Goal: Task Accomplishment & Management: Complete application form

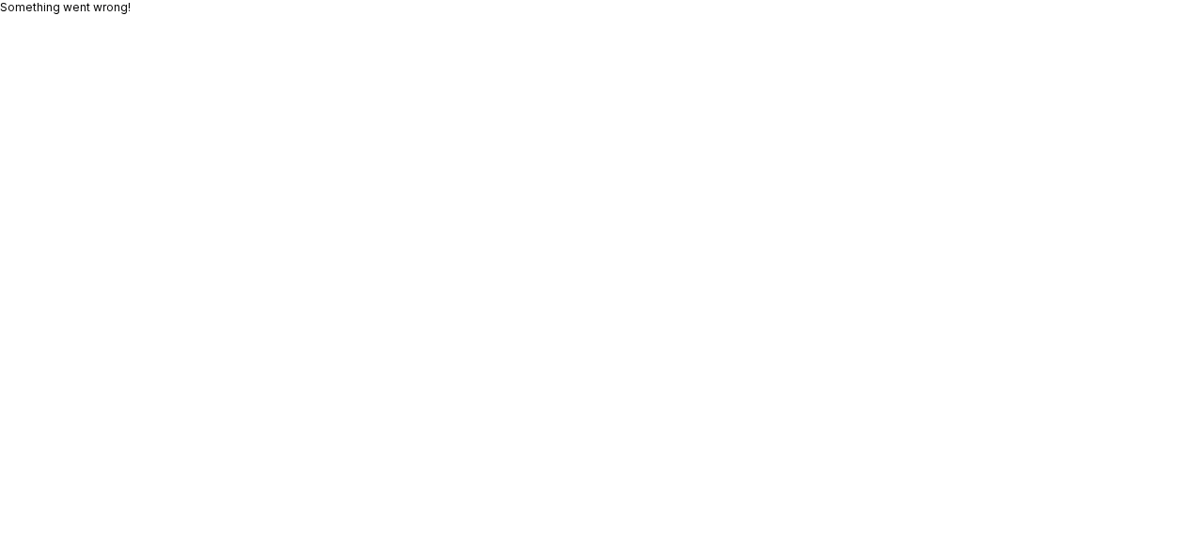
click at [811, 36] on body "Something went wrong!" at bounding box center [598, 279] width 1196 height 559
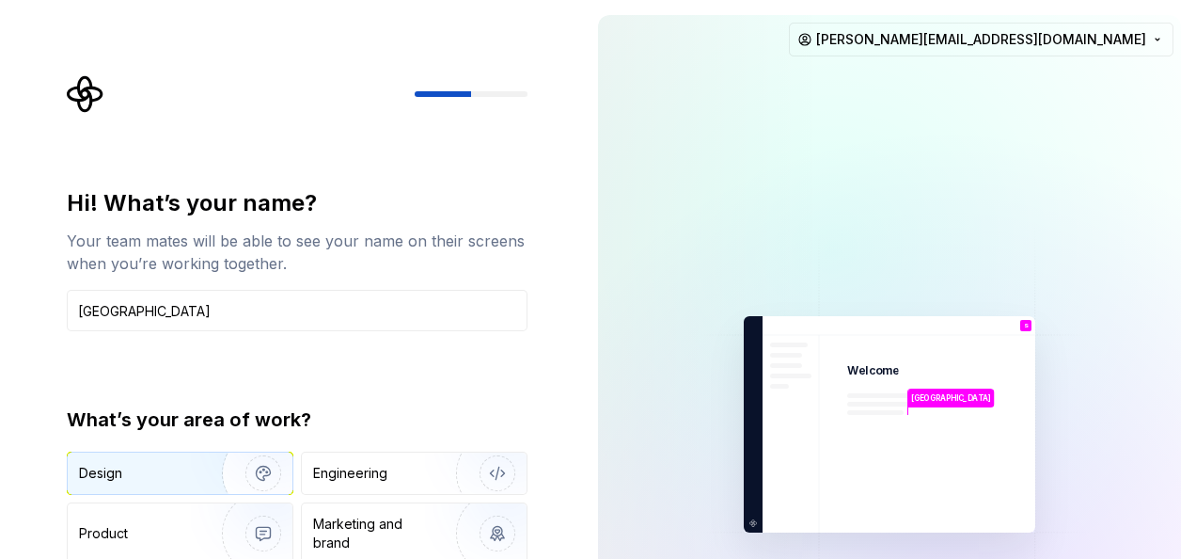
type input "Shiwangi"
click at [193, 467] on img "button" at bounding box center [251, 473] width 120 height 126
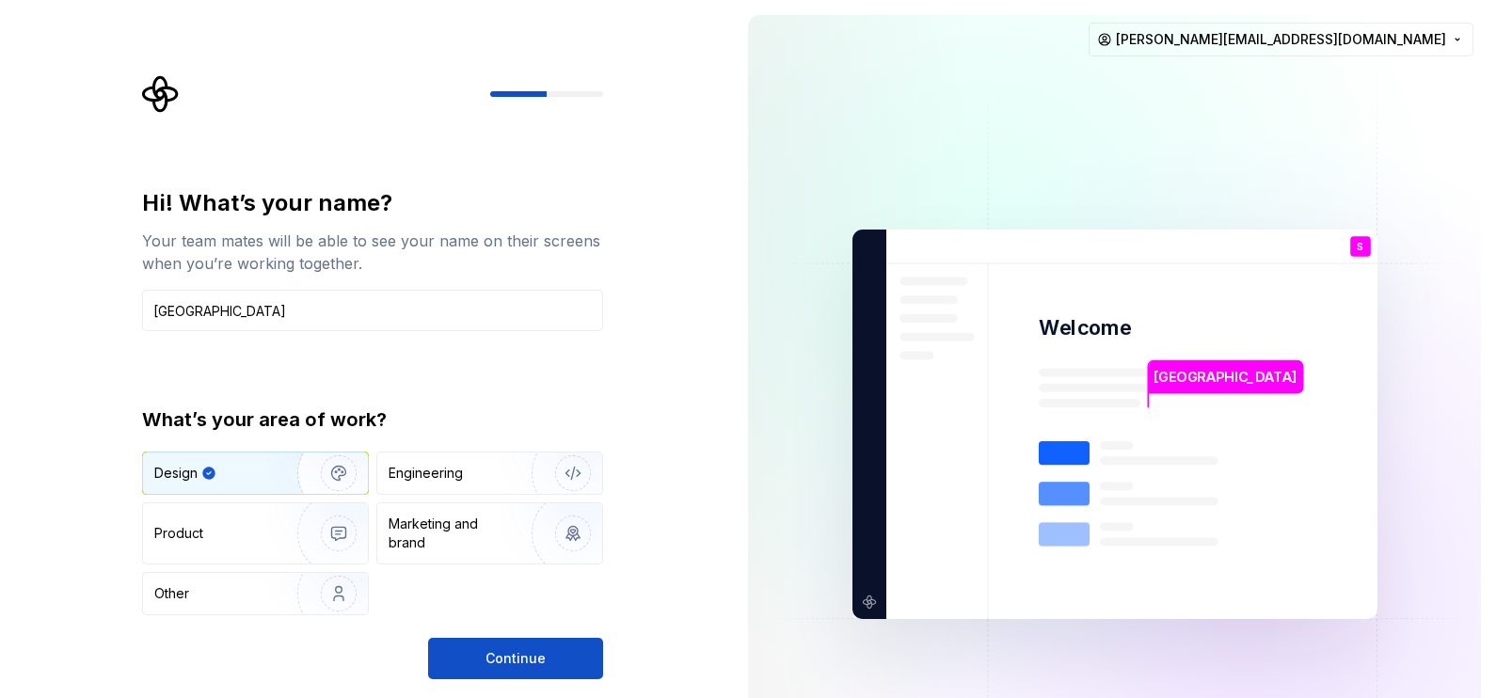
drag, startPoint x: 811, startPoint y: 9, endPoint x: 579, endPoint y: 407, distance: 460.3
click at [579, 407] on div "What’s your area of work?" at bounding box center [372, 419] width 461 height 26
click at [499, 558] on span "Continue" at bounding box center [515, 658] width 60 height 19
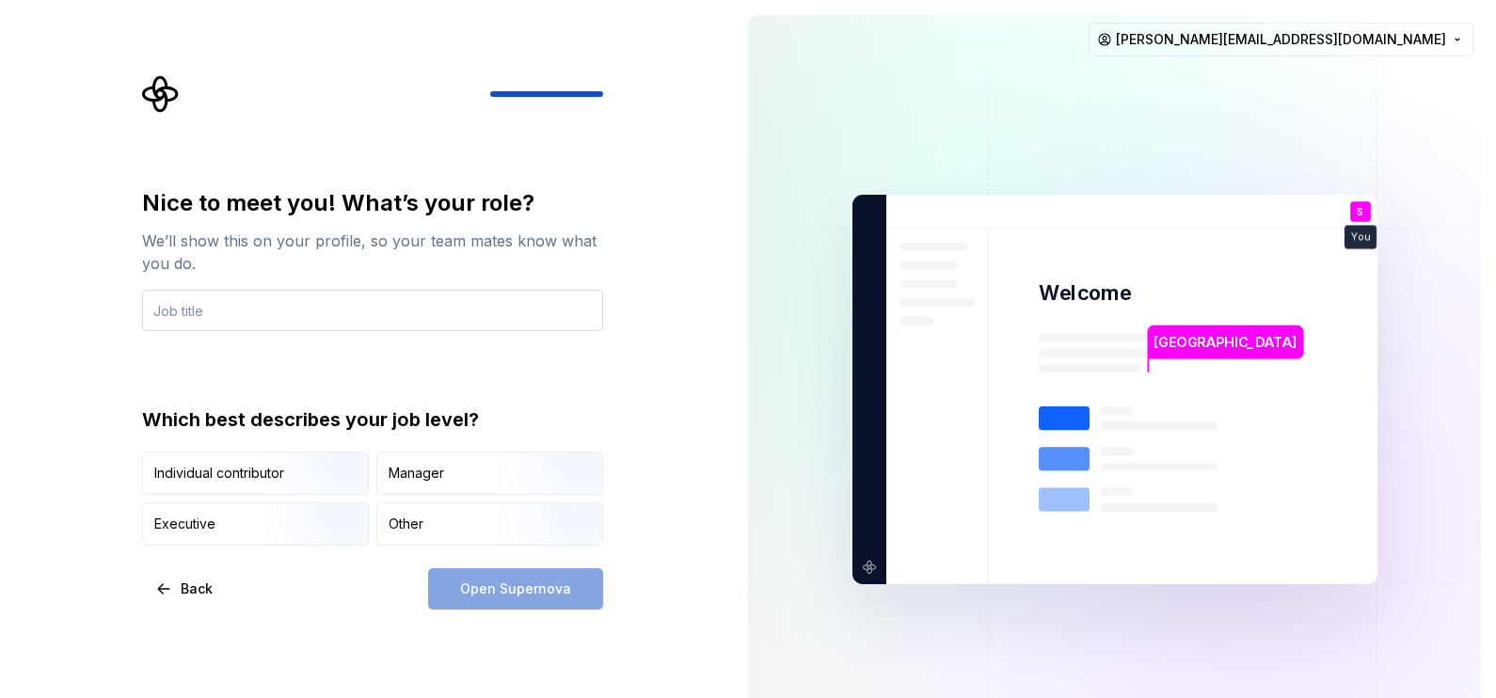
click at [249, 313] on input "text" at bounding box center [372, 310] width 461 height 41
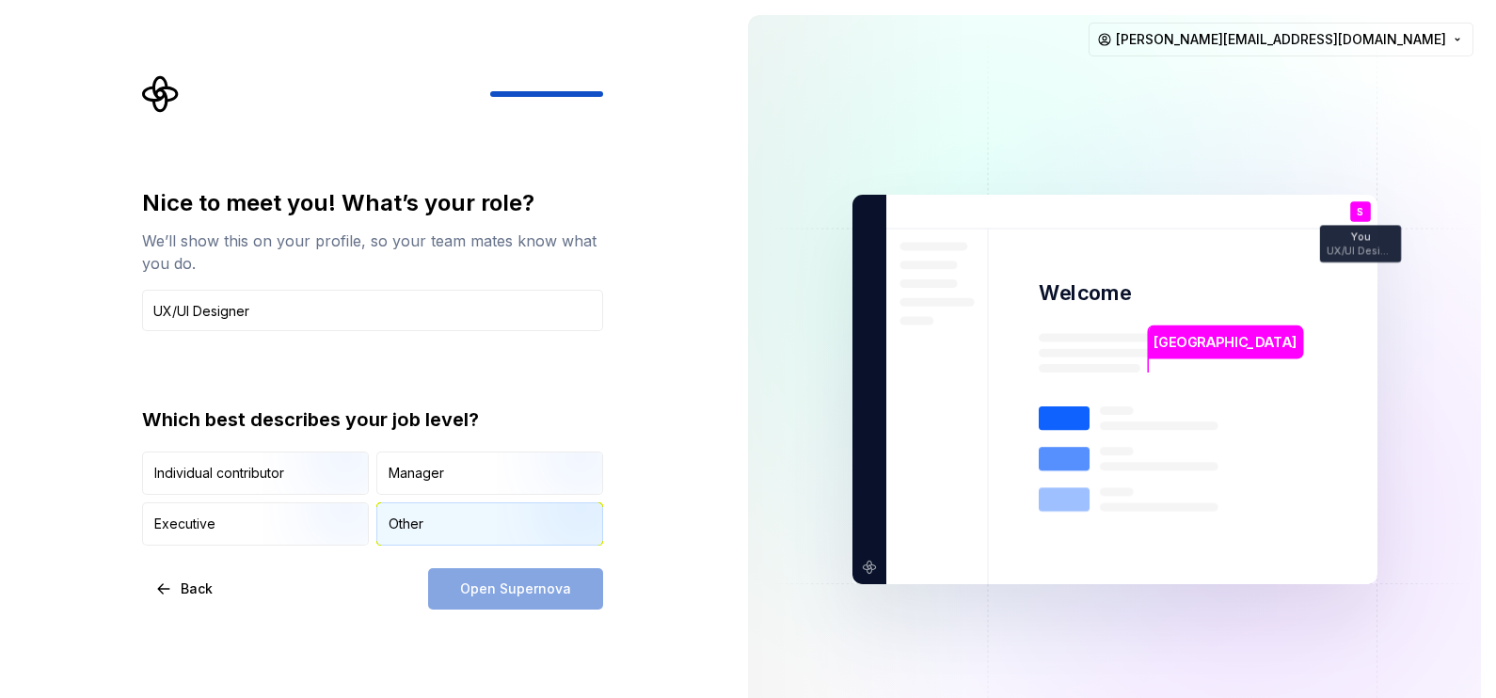
type input "UX/UI Designer"
click at [407, 524] on div "Other" at bounding box center [405, 524] width 35 height 19
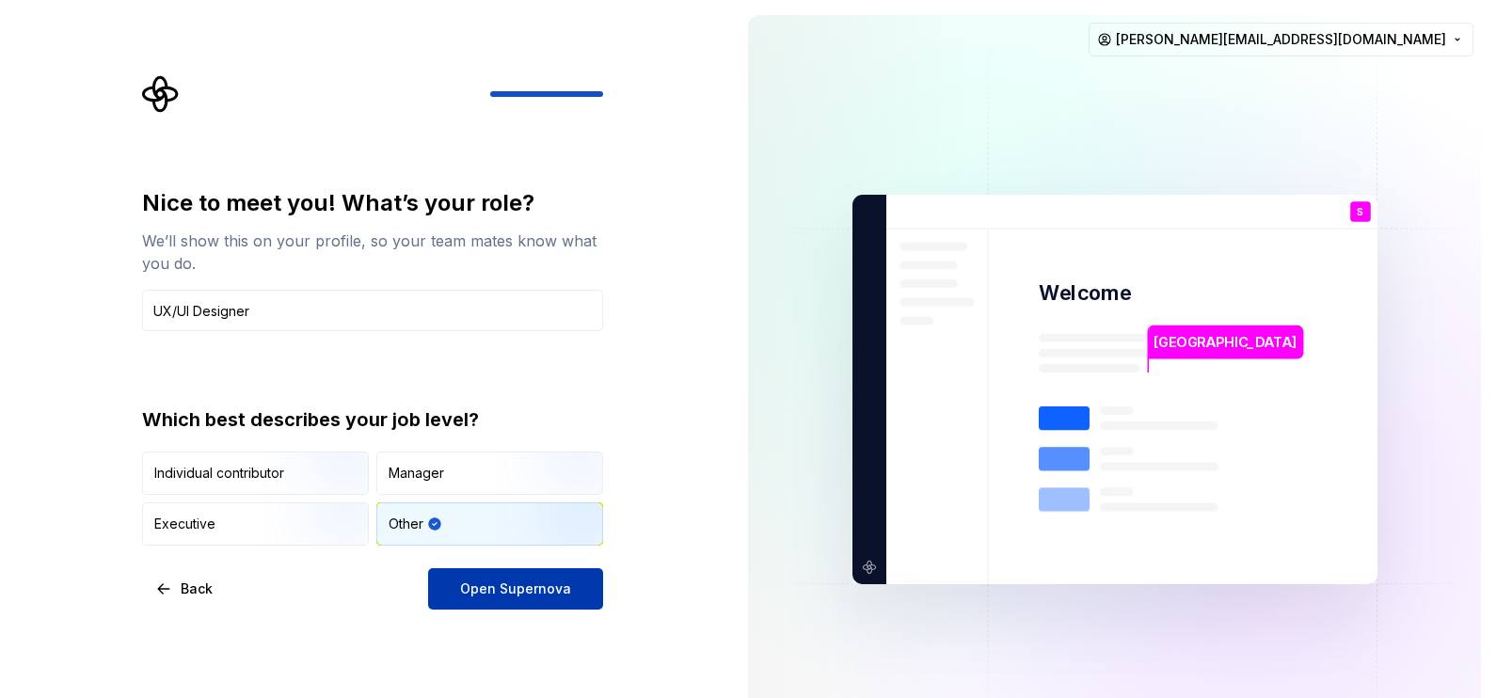
click at [487, 558] on span "Open Supernova" at bounding box center [515, 588] width 111 height 19
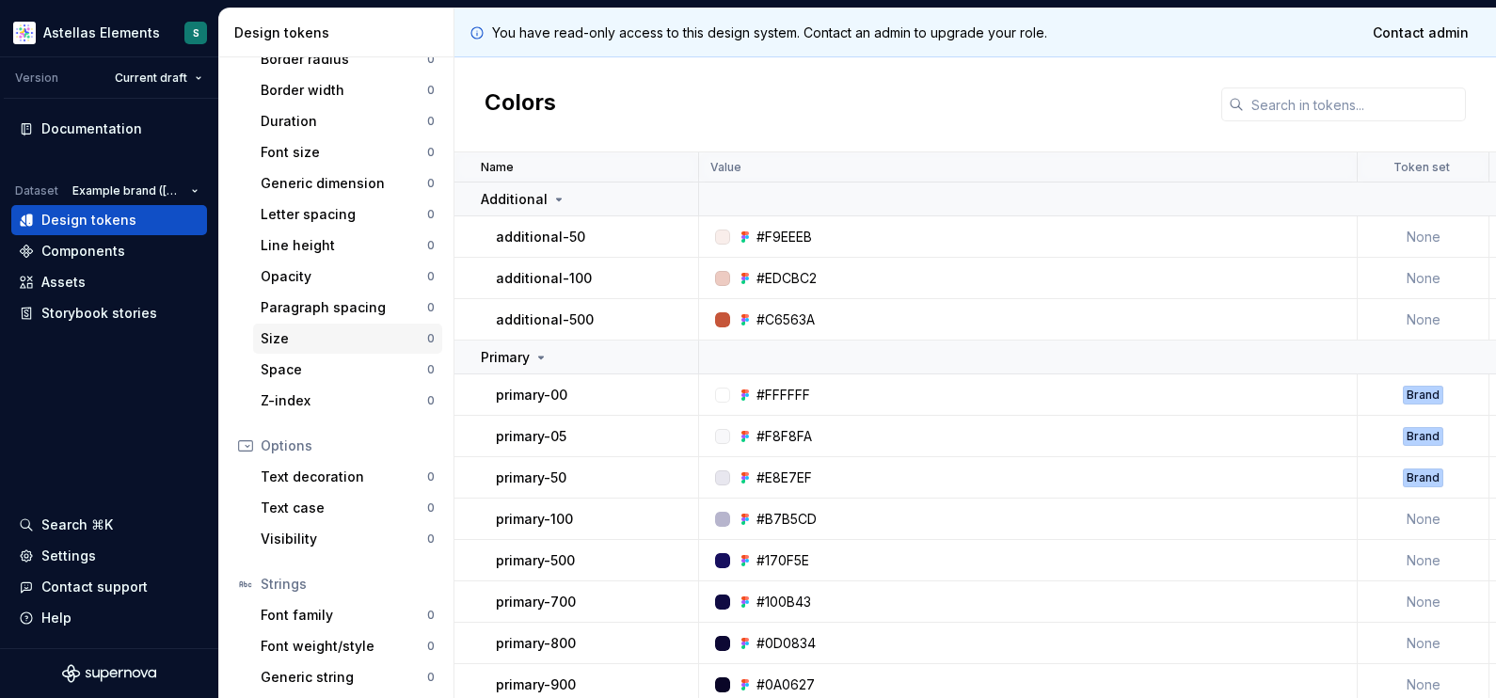
scroll to position [330, 0]
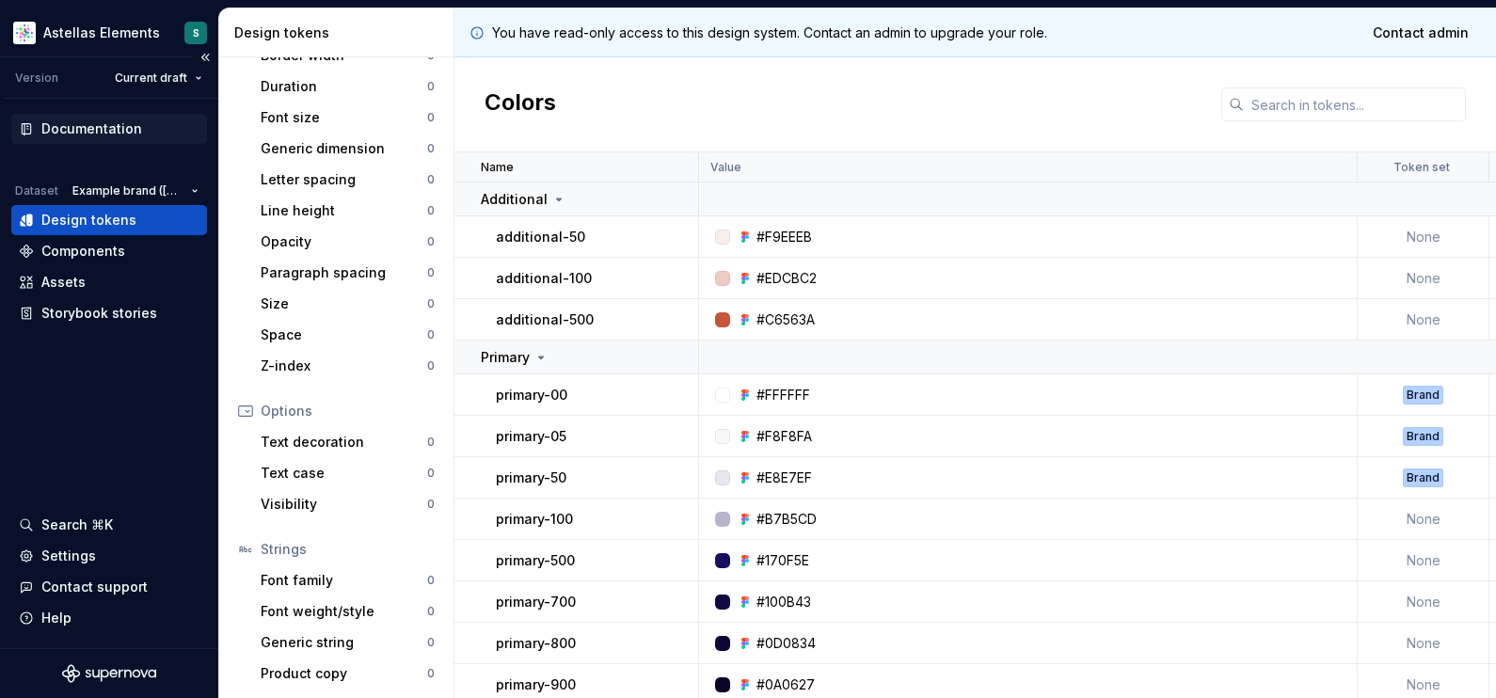
click at [105, 122] on div "Documentation" at bounding box center [91, 128] width 101 height 19
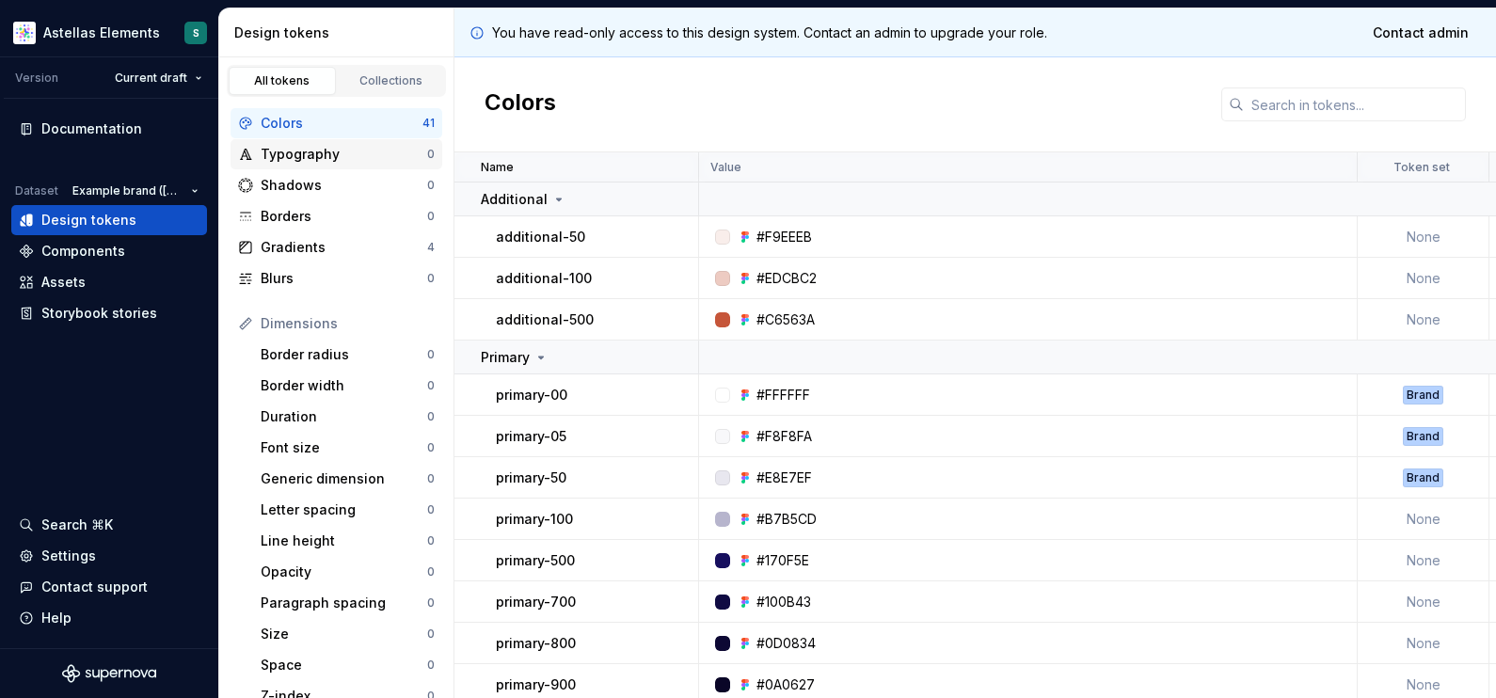
click at [327, 149] on div "Typography" at bounding box center [344, 154] width 166 height 19
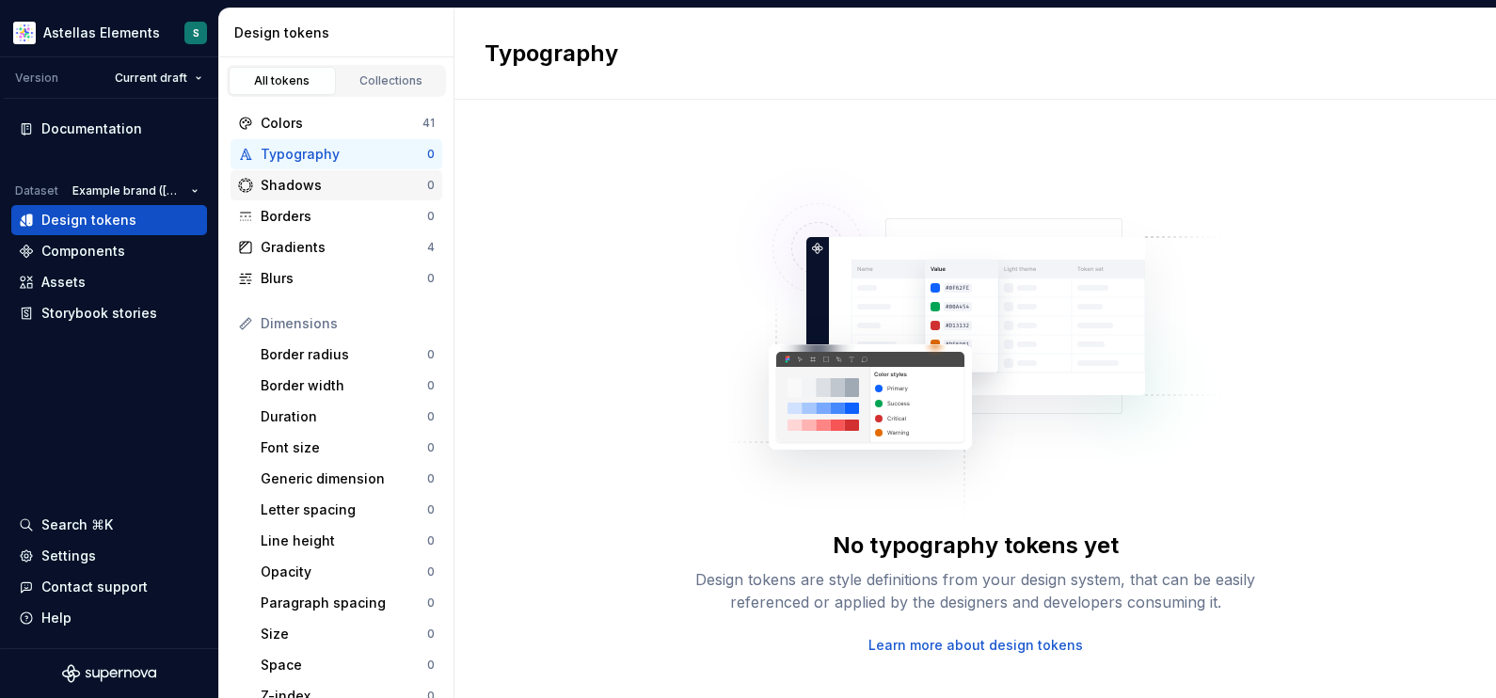
click at [312, 185] on div "Shadows" at bounding box center [344, 185] width 166 height 19
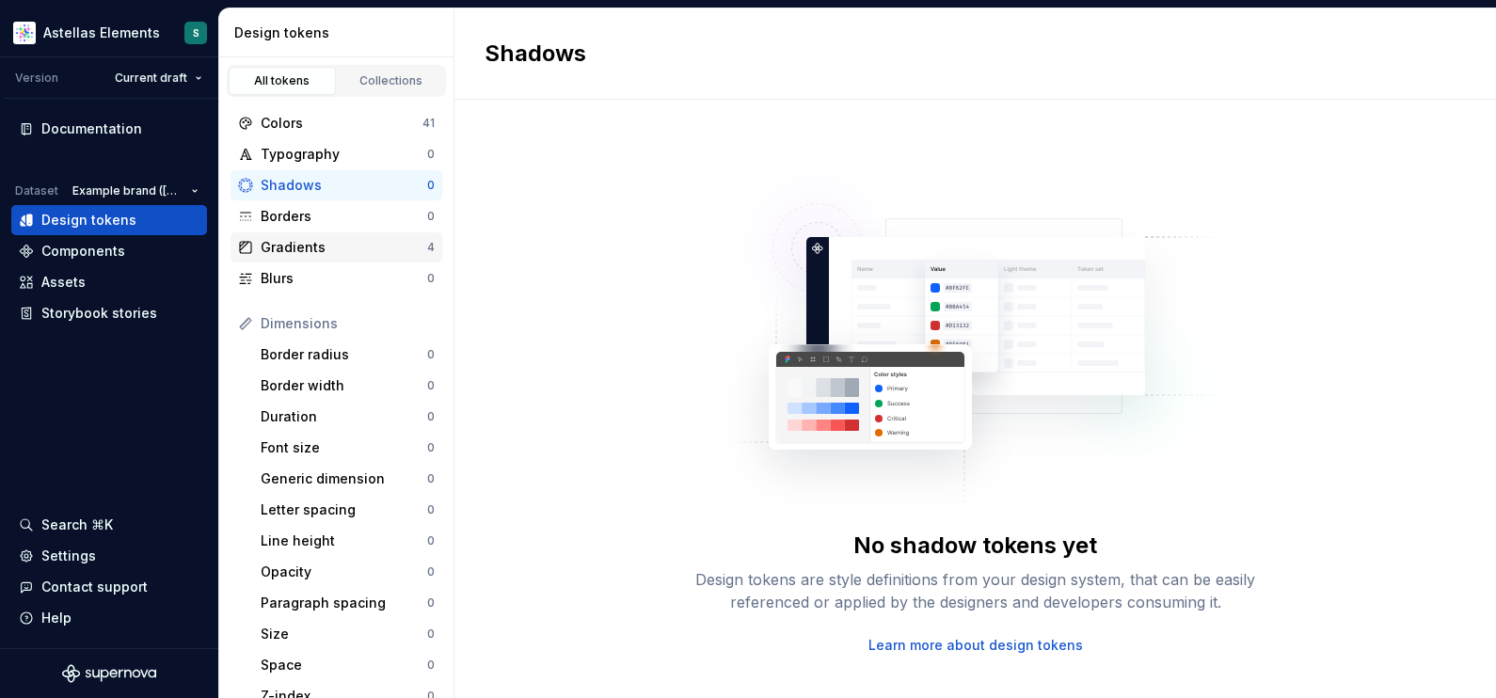
click at [301, 249] on div "Gradients" at bounding box center [344, 247] width 166 height 19
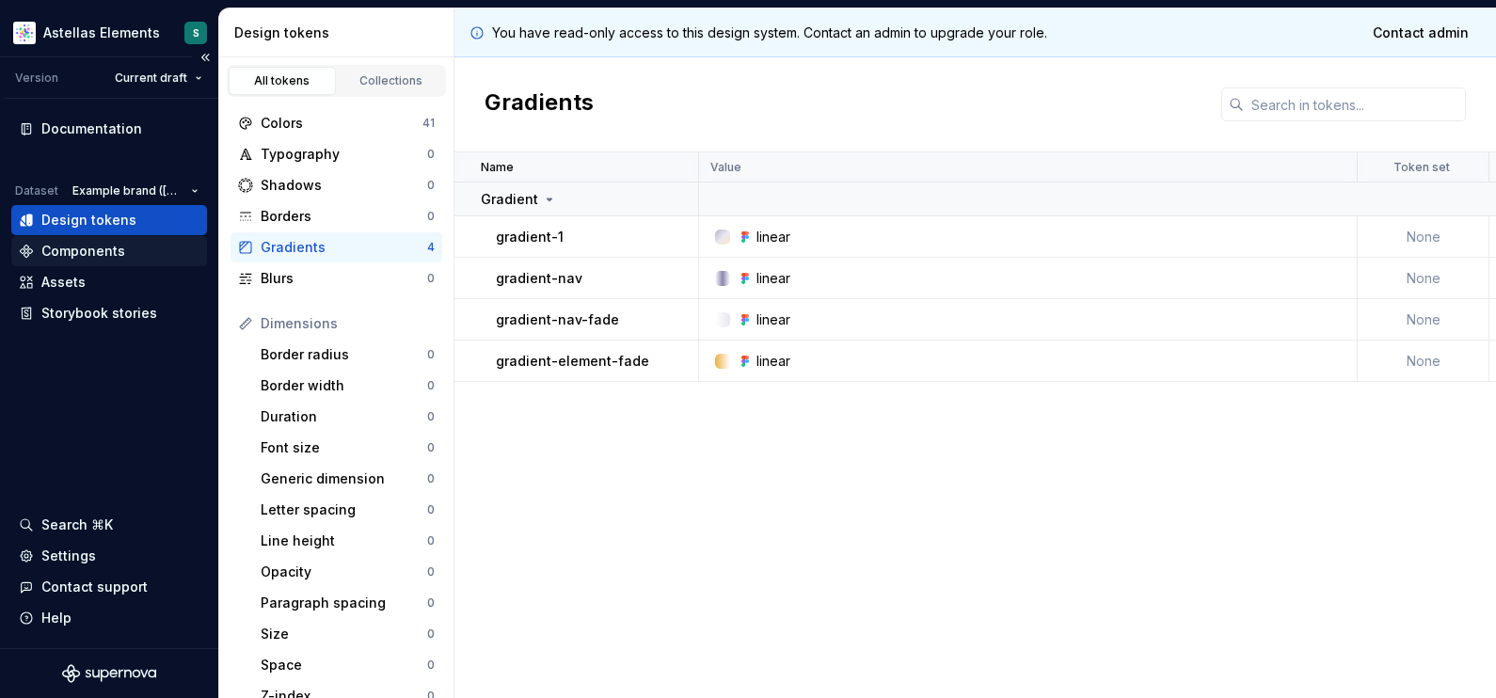
click at [96, 249] on div "Components" at bounding box center [83, 251] width 84 height 19
